Goal: Task Accomplishment & Management: Use online tool/utility

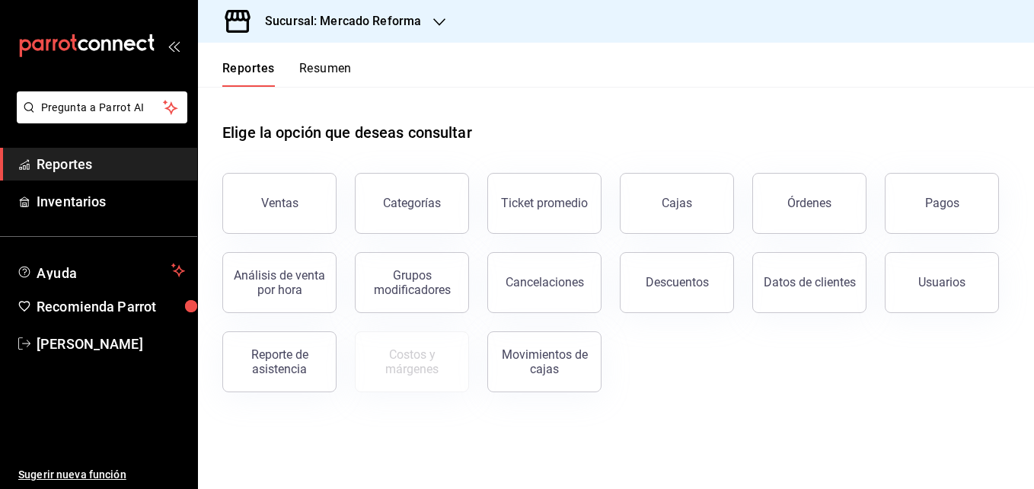
click at [441, 19] on icon "button" at bounding box center [439, 22] width 12 height 12
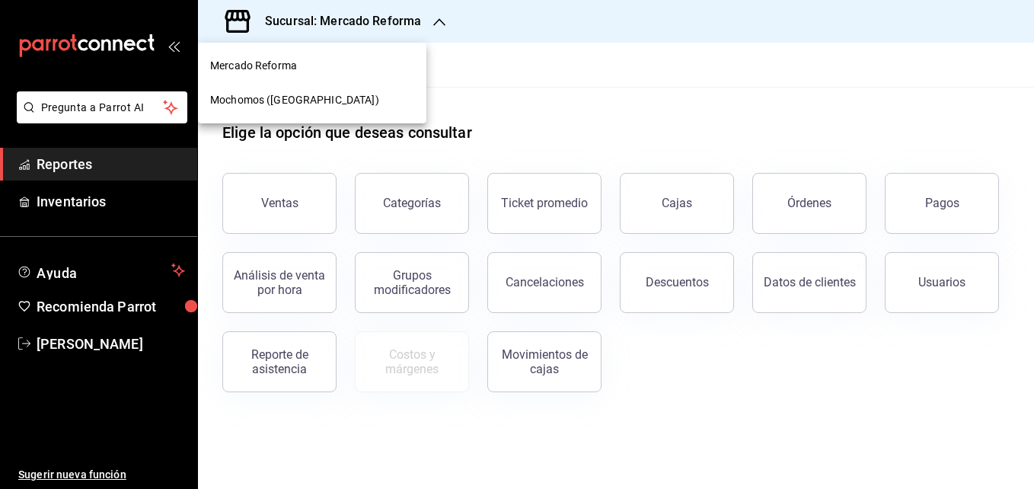
click at [320, 101] on span "Mochomos ([GEOGRAPHIC_DATA])" at bounding box center [294, 100] width 169 height 16
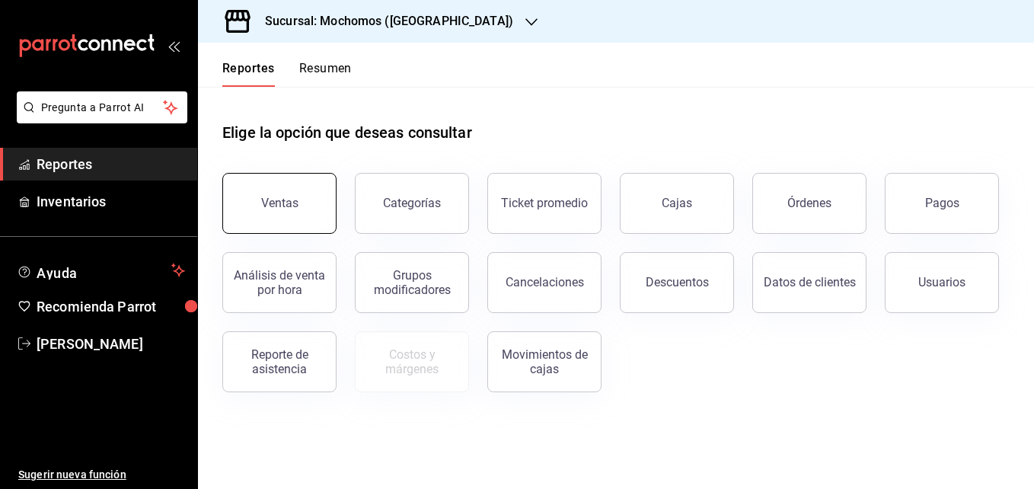
click at [287, 184] on button "Ventas" at bounding box center [279, 203] width 114 height 61
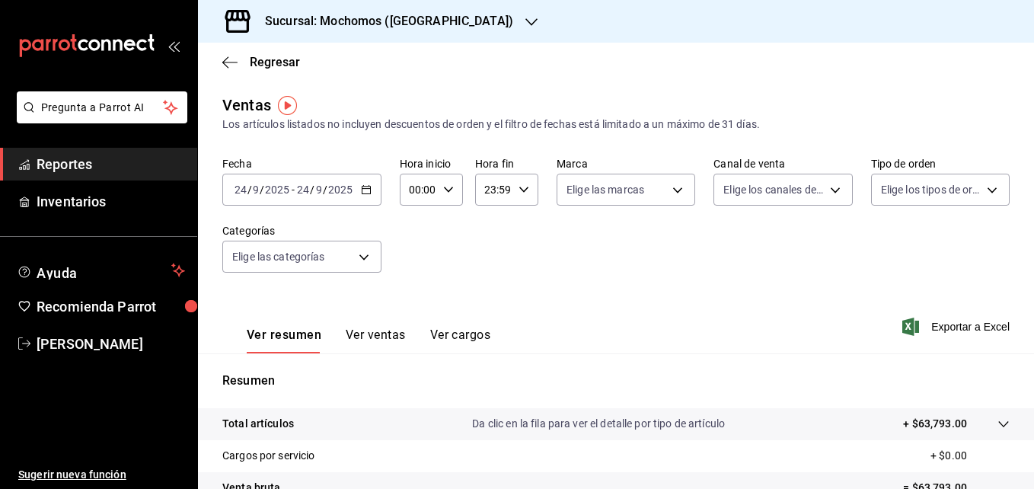
click at [368, 191] on icon "button" at bounding box center [366, 189] width 11 height 11
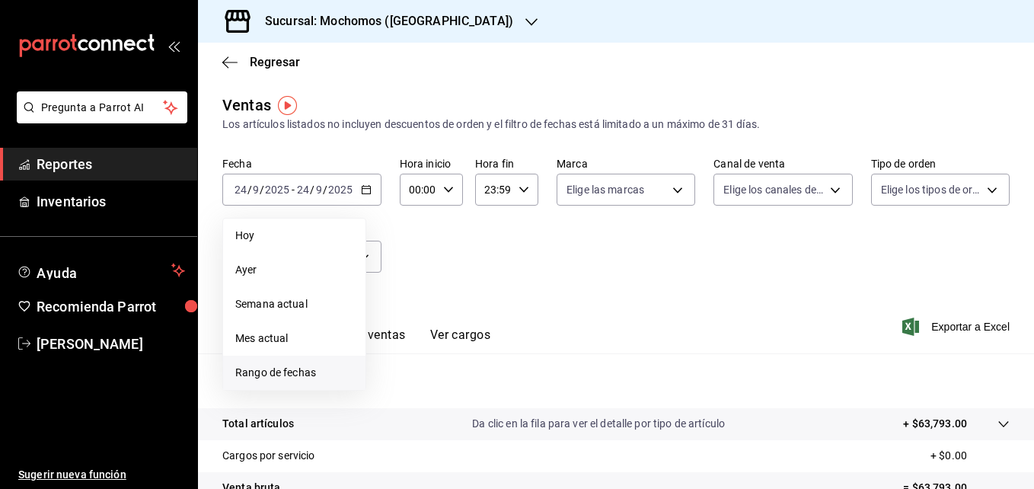
click at [277, 374] on span "Rango de fechas" at bounding box center [294, 373] width 118 height 16
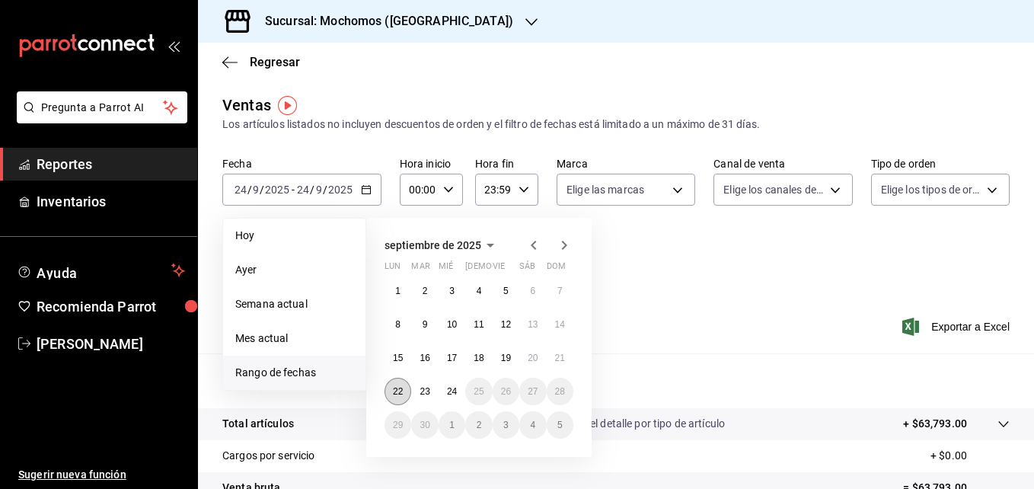
click at [395, 389] on abbr "22" at bounding box center [398, 391] width 10 height 11
click at [449, 392] on abbr "24" at bounding box center [452, 391] width 10 height 11
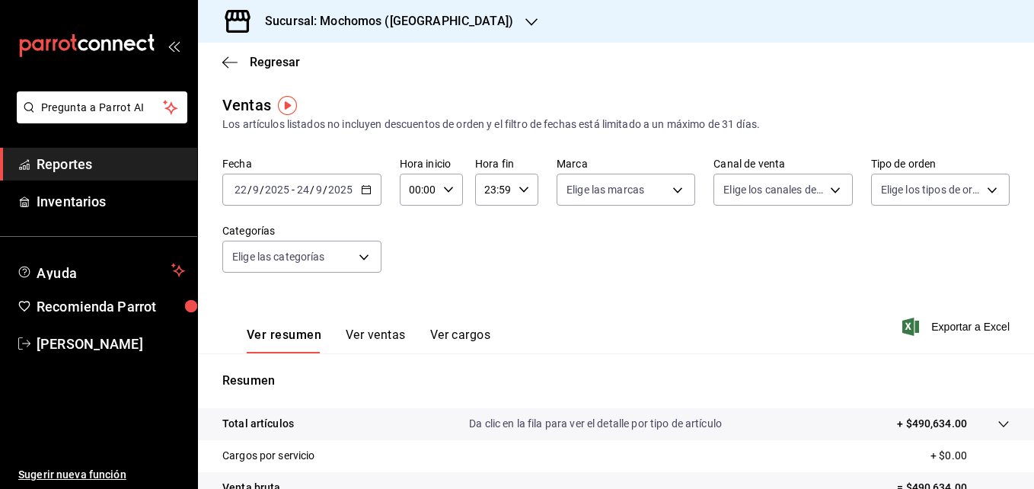
click at [447, 190] on icon "button" at bounding box center [448, 189] width 11 height 11
click at [411, 314] on span "05" at bounding box center [414, 312] width 7 height 12
type input "05:00"
click at [814, 325] on div at bounding box center [517, 244] width 1034 height 489
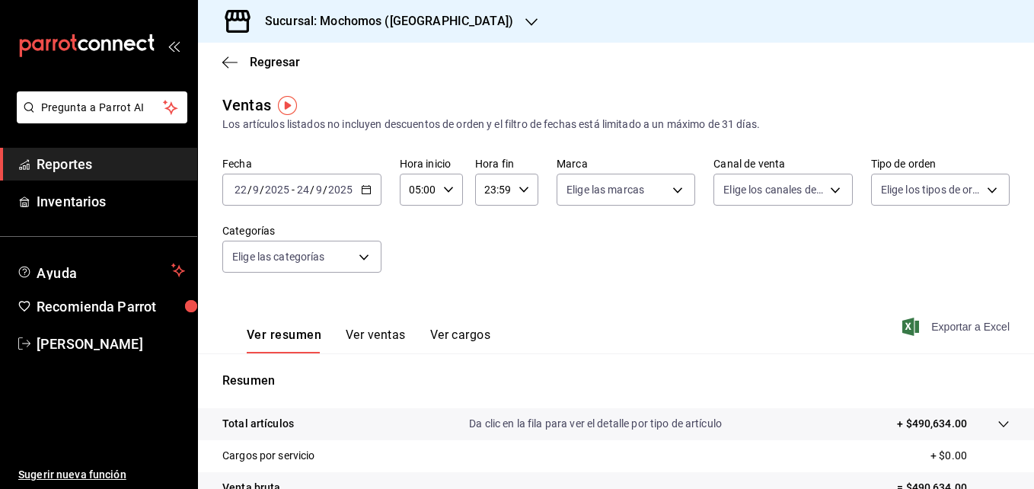
click at [814, 328] on span "Exportar a Excel" at bounding box center [958, 327] width 104 height 18
click at [814, 98] on div "Ventas Los artículos listados no incluyen descuentos de orden y el filtro de fe…" at bounding box center [616, 113] width 788 height 39
click at [526, 24] on icon "button" at bounding box center [532, 22] width 12 height 12
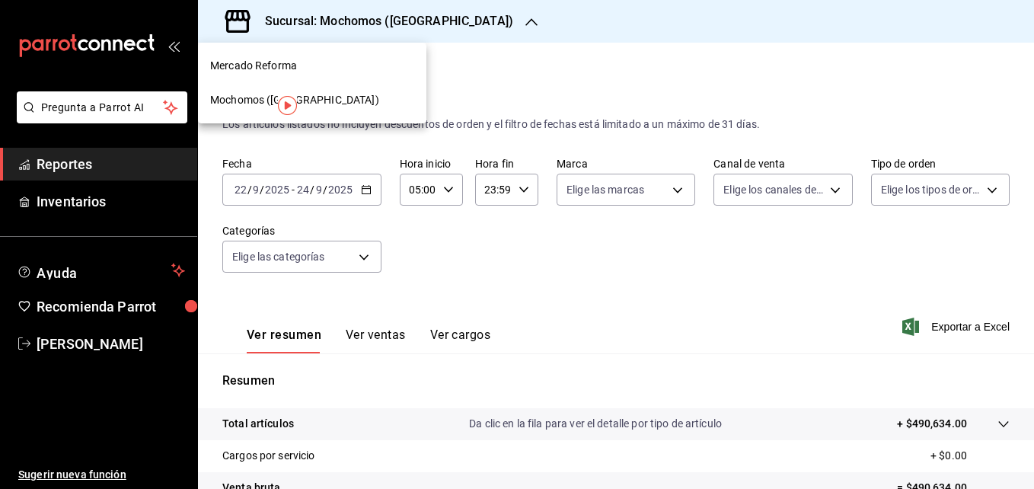
click at [276, 66] on span "Mercado Reforma" at bounding box center [253, 66] width 87 height 16
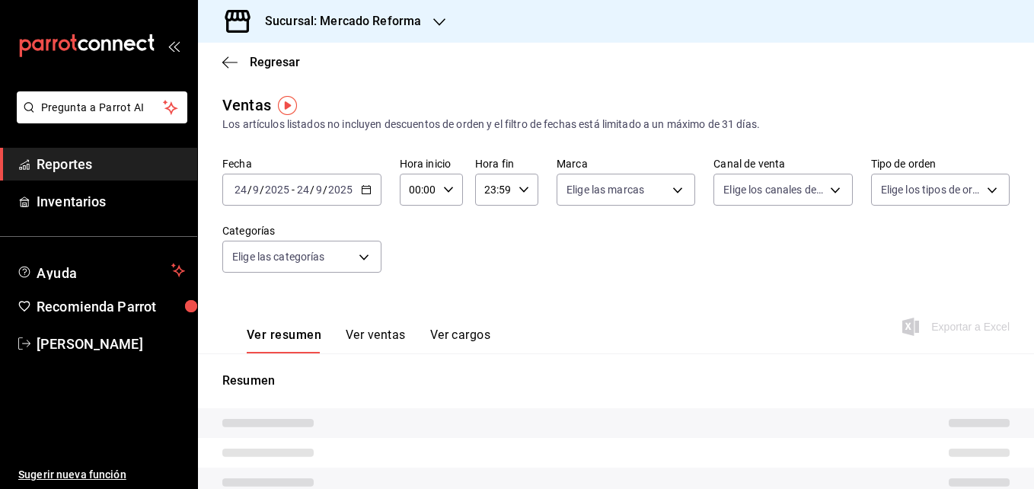
type input "05:00"
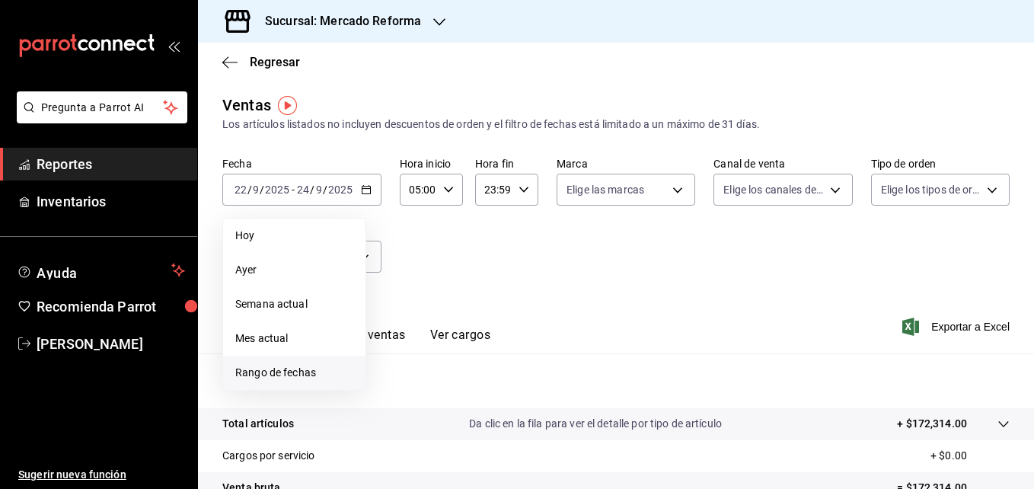
click at [286, 378] on span "Rango de fechas" at bounding box center [294, 373] width 118 height 16
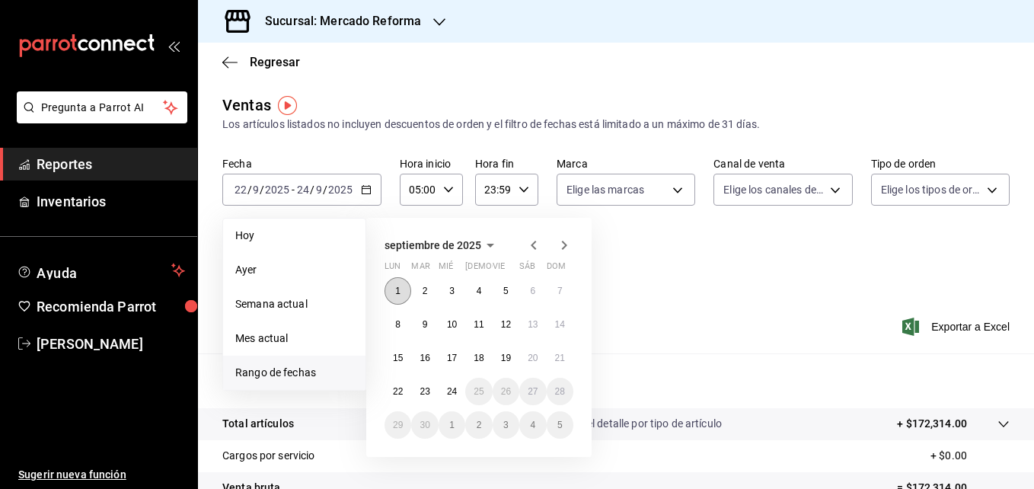
click at [399, 292] on abbr "1" at bounding box center [397, 291] width 5 height 11
click at [449, 394] on abbr "24" at bounding box center [452, 391] width 10 height 11
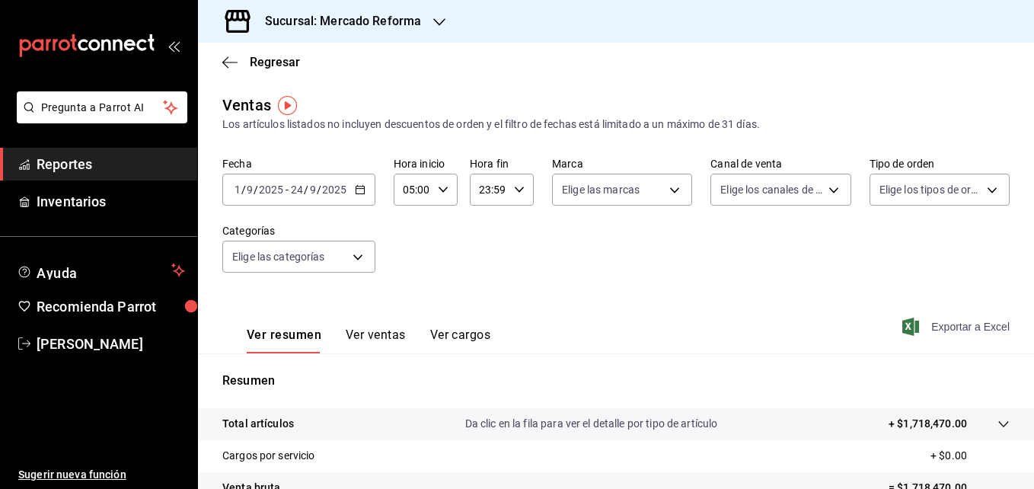
click at [814, 332] on span "Exportar a Excel" at bounding box center [958, 327] width 104 height 18
